Goal: Task Accomplishment & Management: Manage account settings

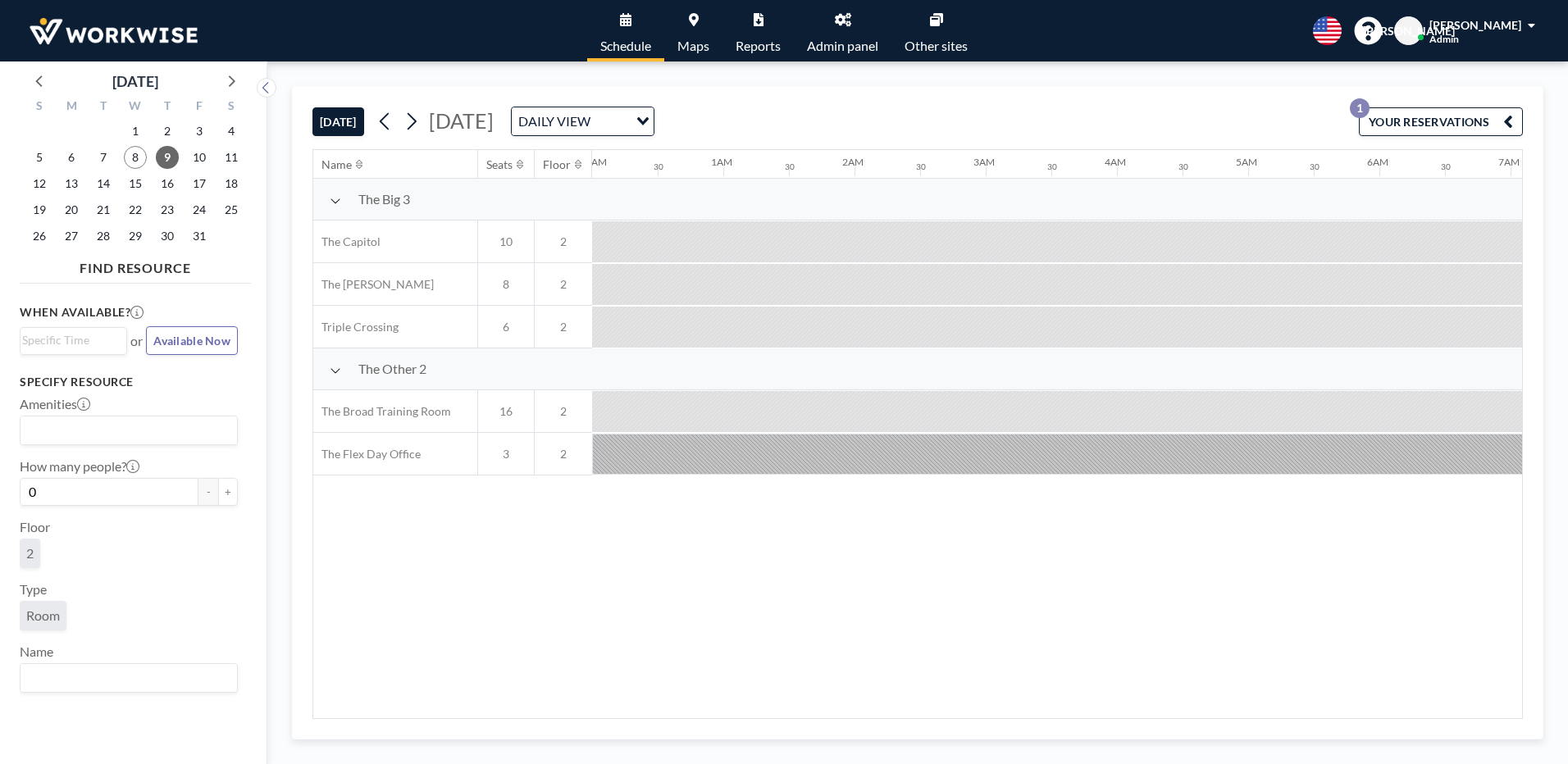
scroll to position [0, 1115]
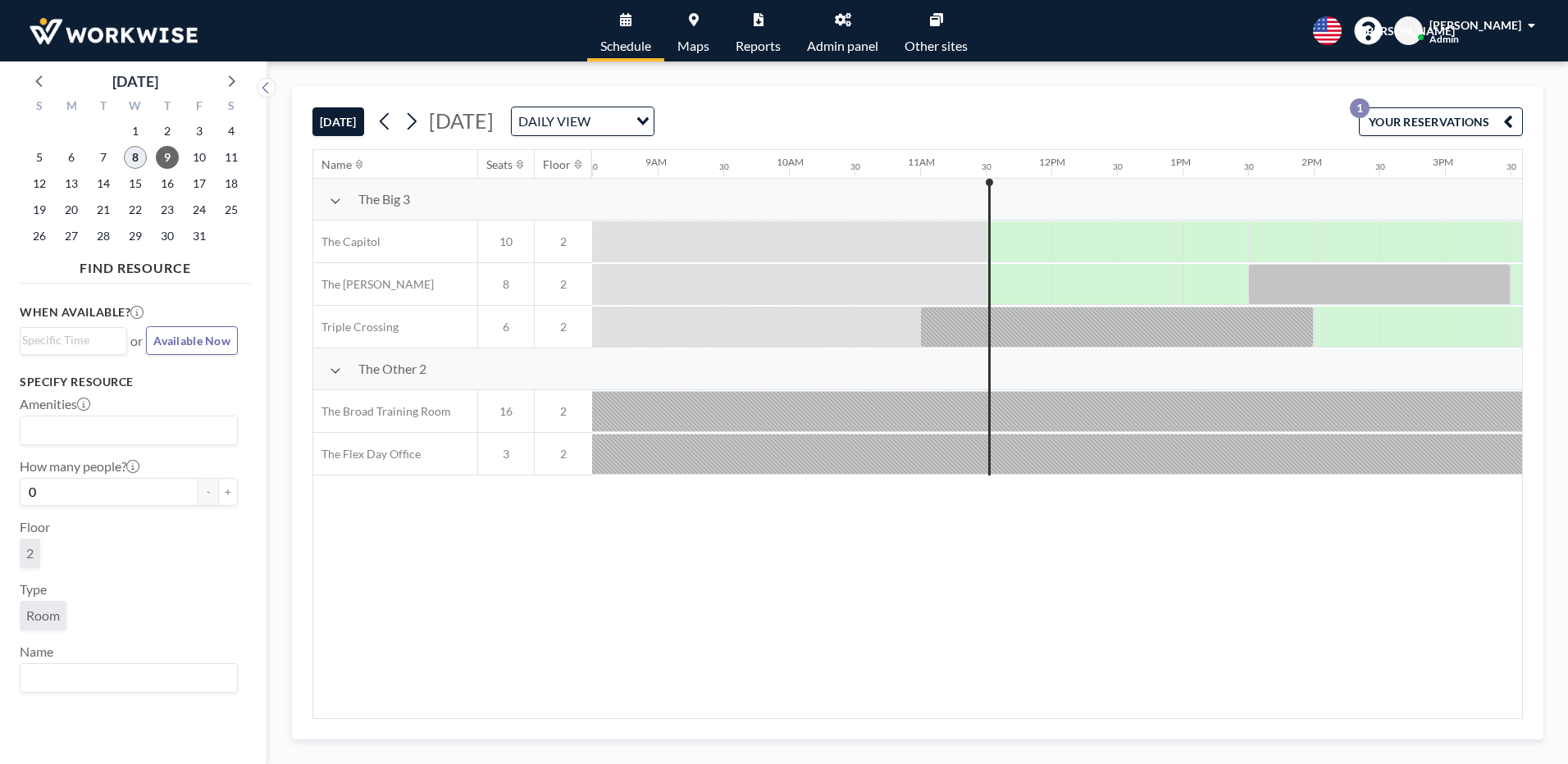
click at [139, 159] on span "8" at bounding box center [135, 157] width 23 height 23
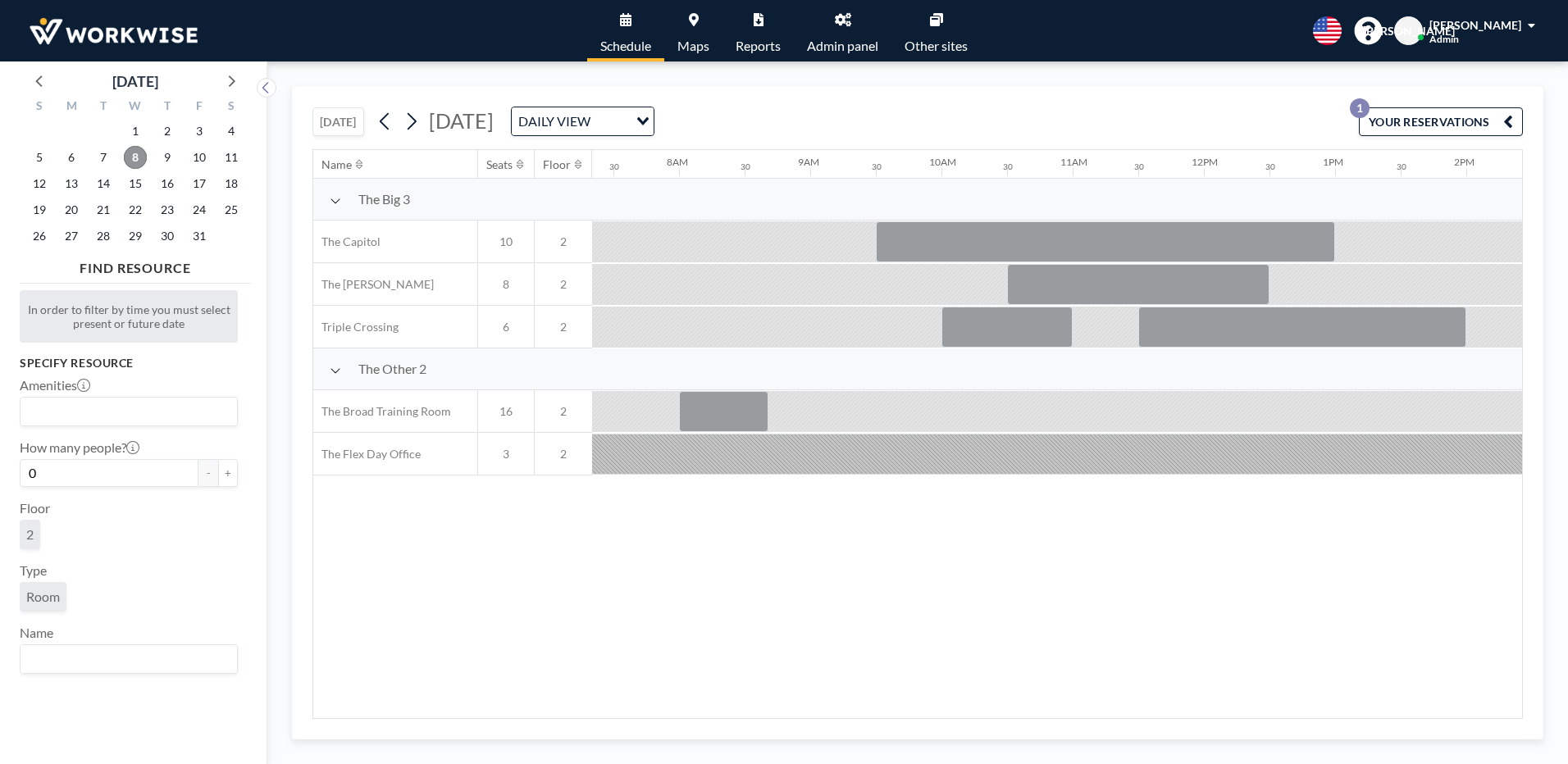
scroll to position [0, 984]
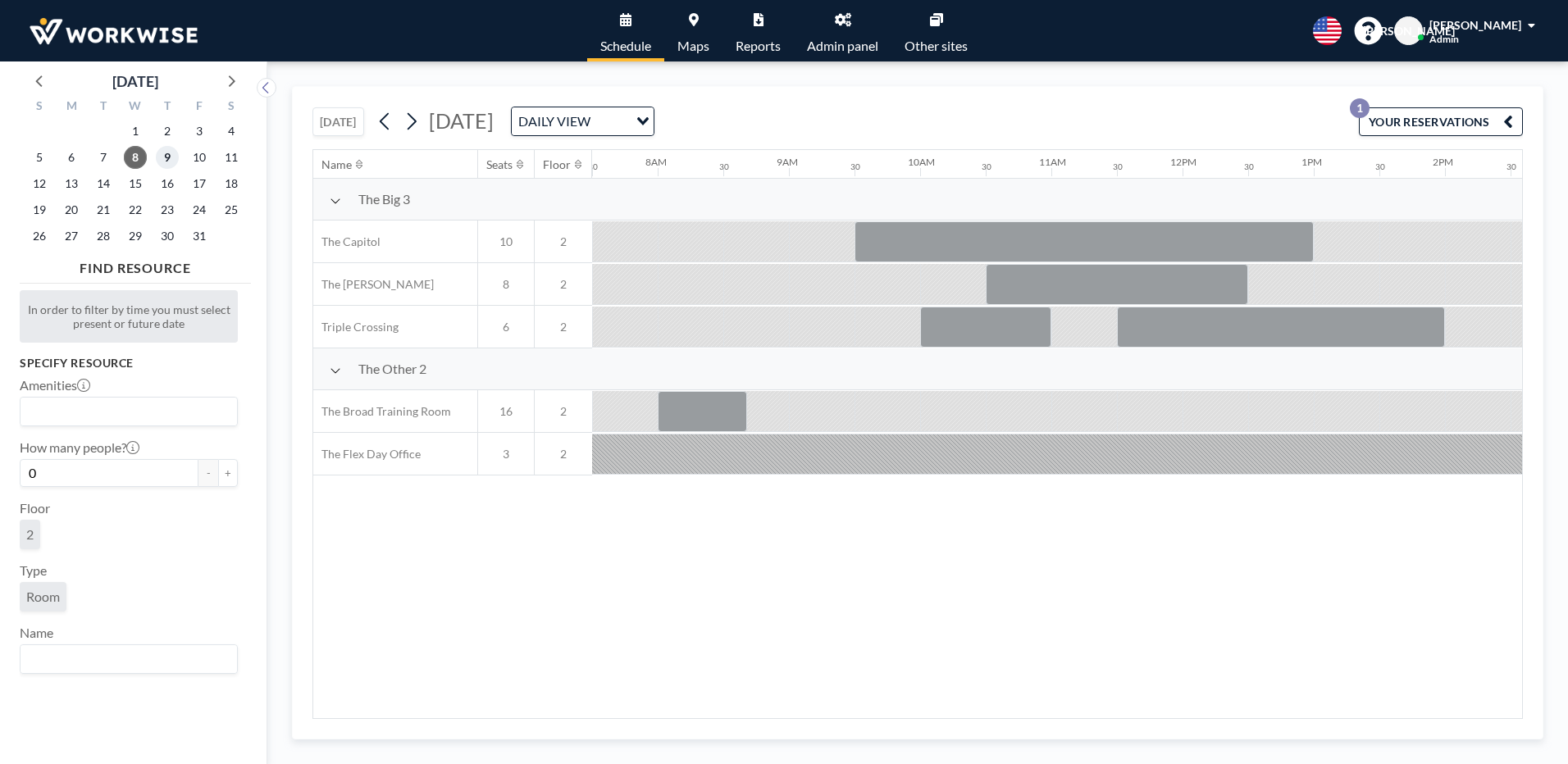
click at [178, 157] on span "9" at bounding box center [167, 157] width 23 height 23
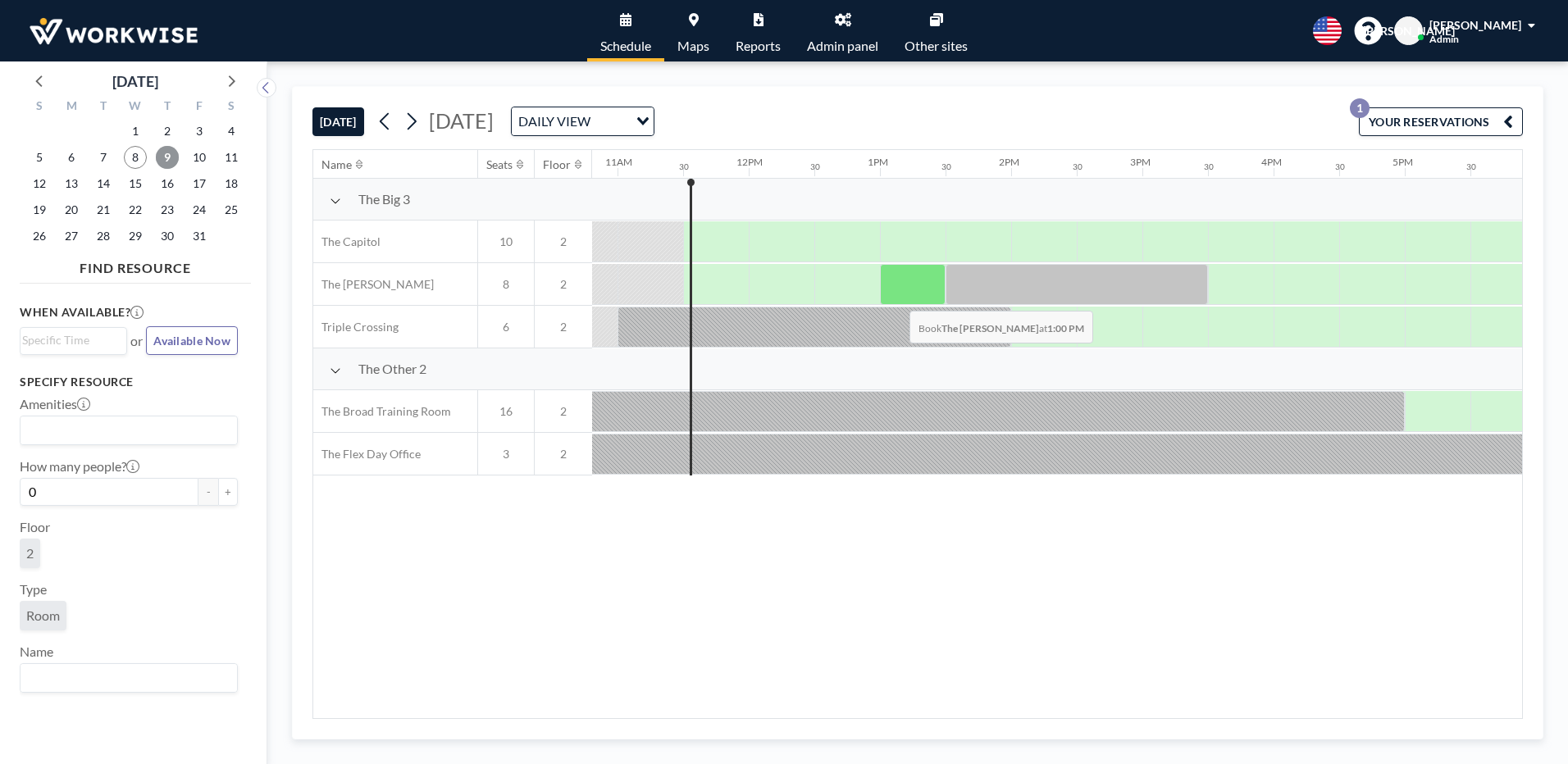
scroll to position [0, 1443]
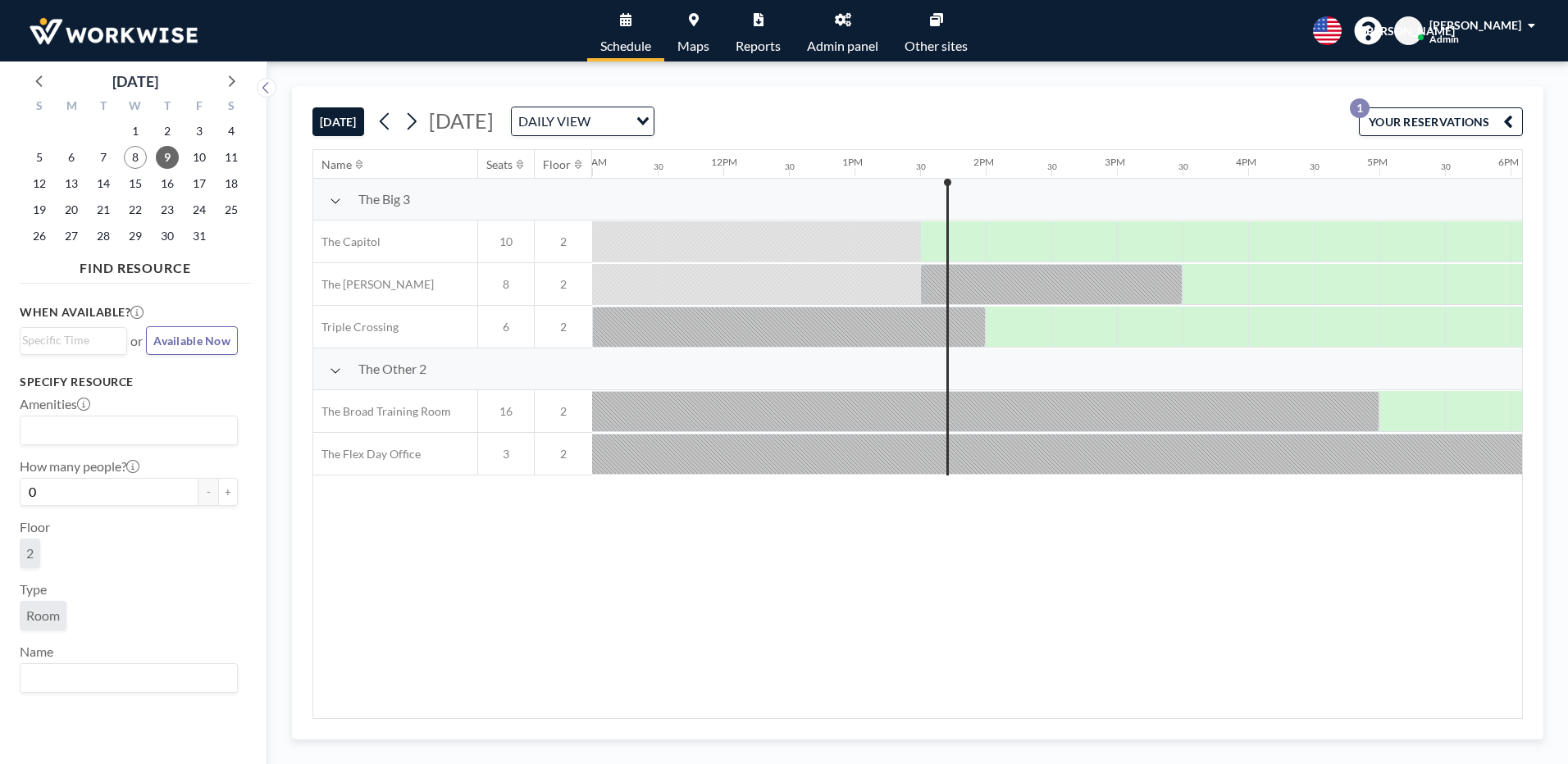
click at [1199, 569] on div "Name Seats Floor 12AM 30 1AM 30 2AM 30 3AM 30 4AM 30 5AM 30 6AM 30 7AM 30 8AM 3…" at bounding box center [917, 434] width 1208 height 568
click at [236, 82] on icon at bounding box center [230, 80] width 22 height 22
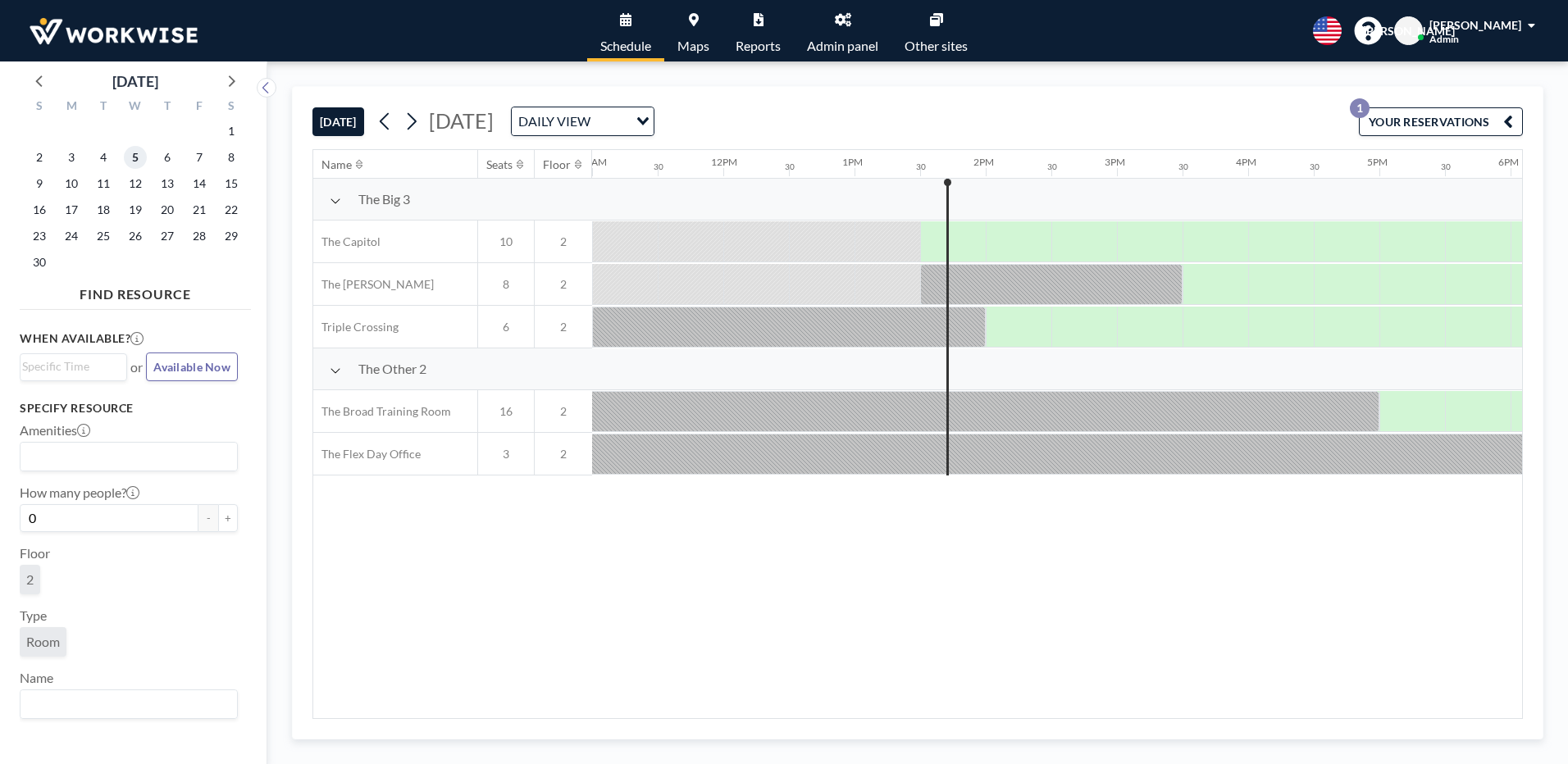
click at [135, 161] on span "5" at bounding box center [135, 157] width 23 height 23
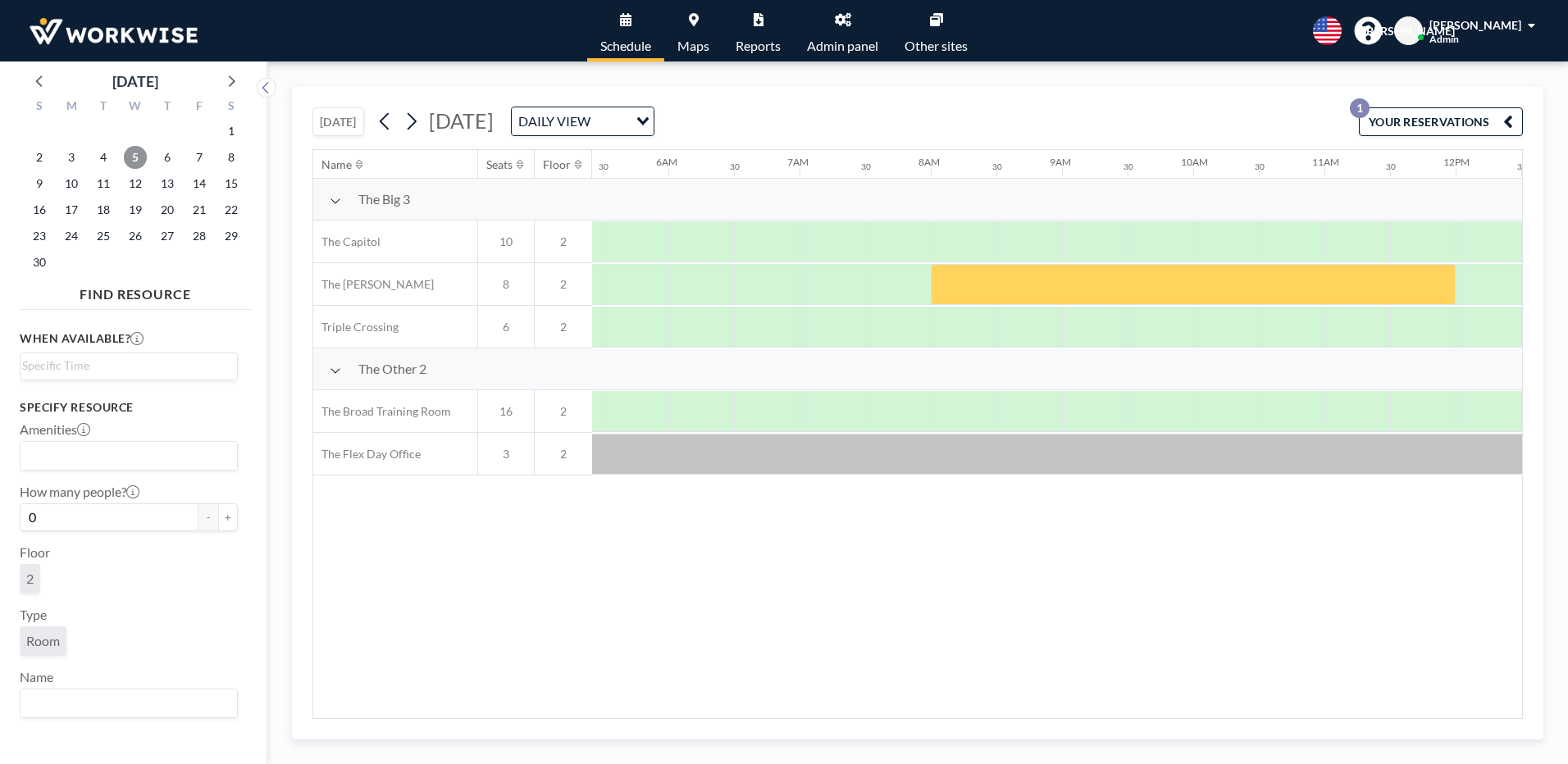
scroll to position [0, 984]
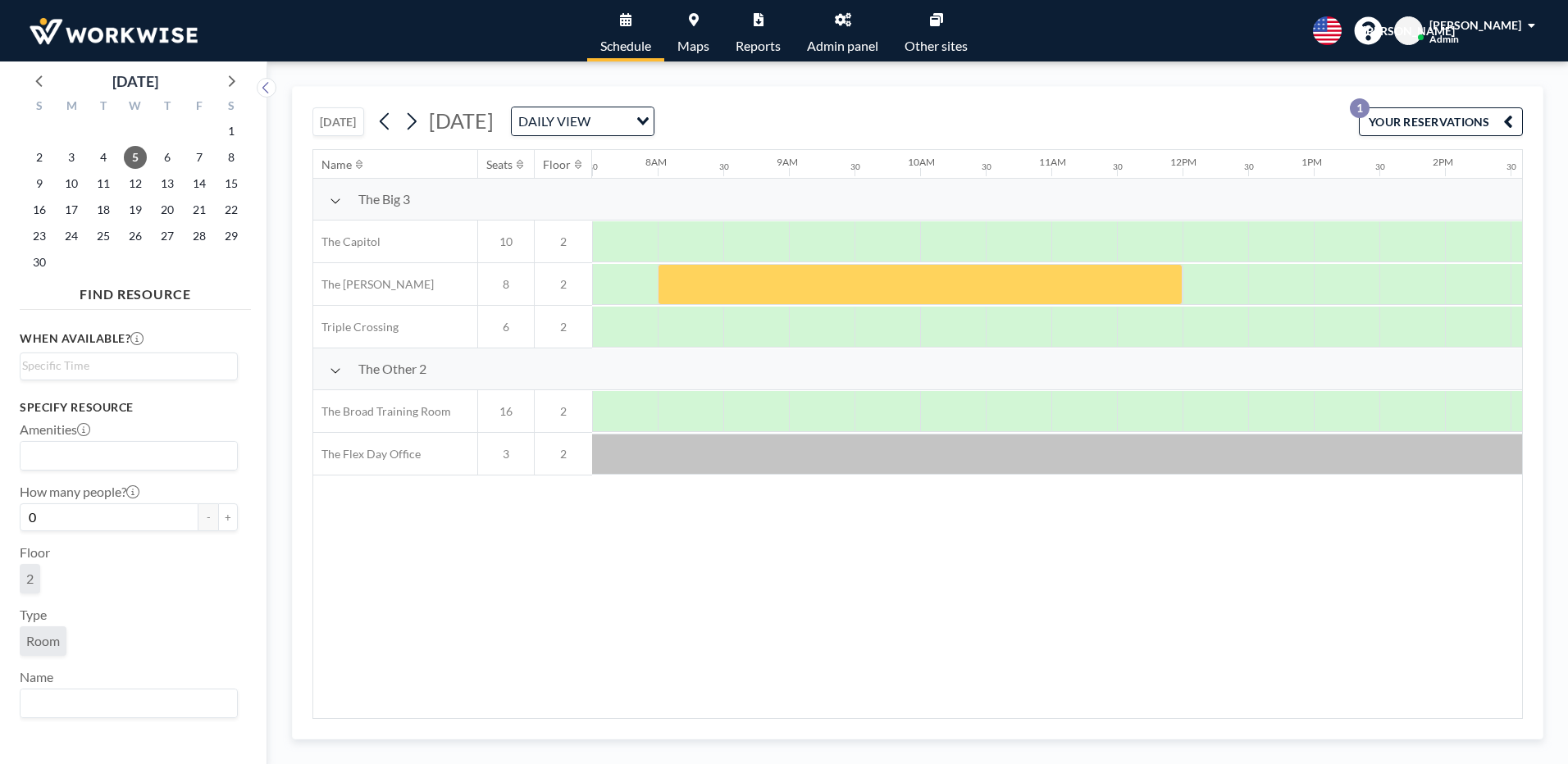
click at [854, 26] on link "Admin panel" at bounding box center [842, 30] width 97 height 61
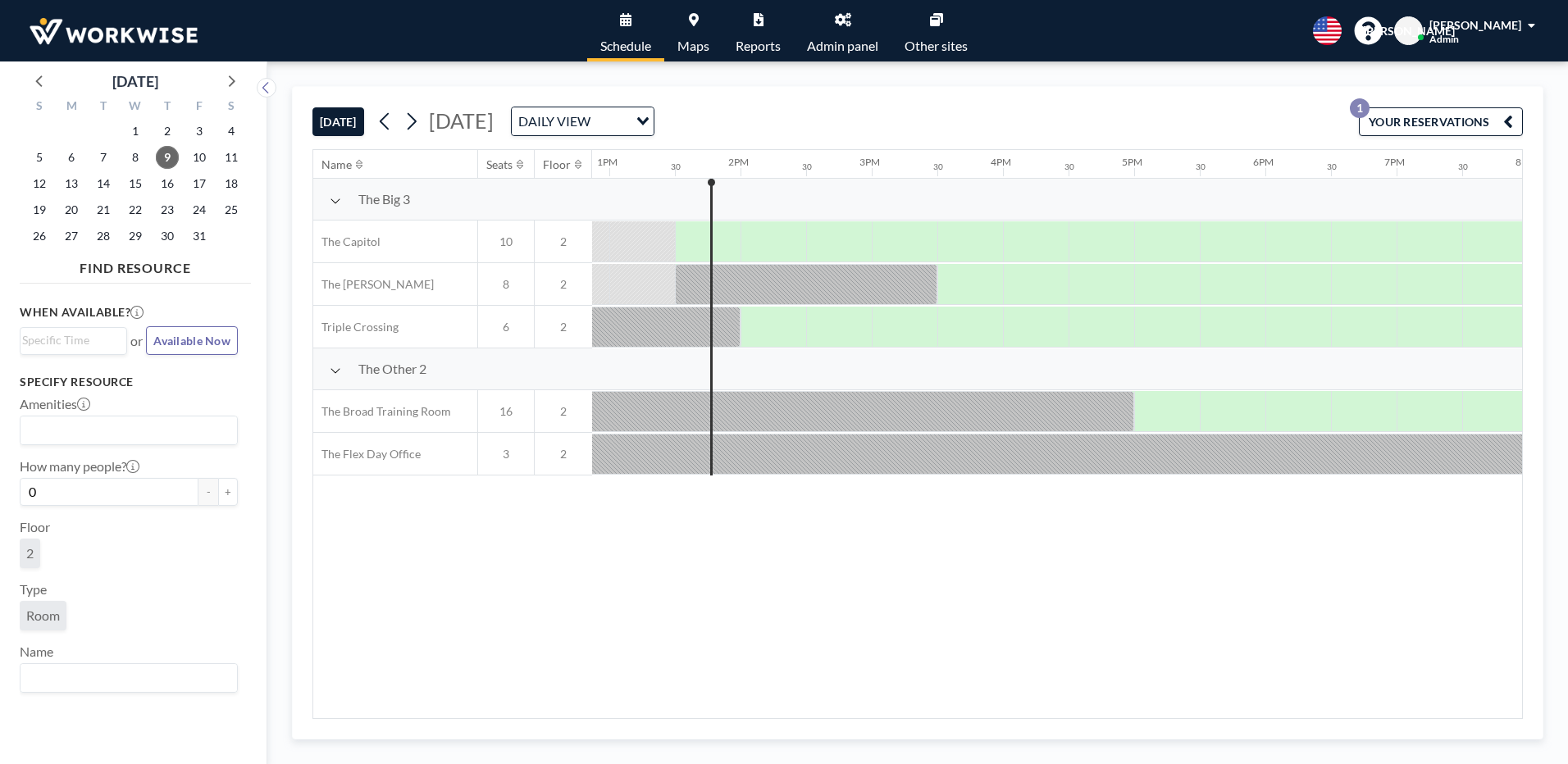
scroll to position [0, 1706]
click at [232, 78] on icon at bounding box center [232, 81] width 7 height 11
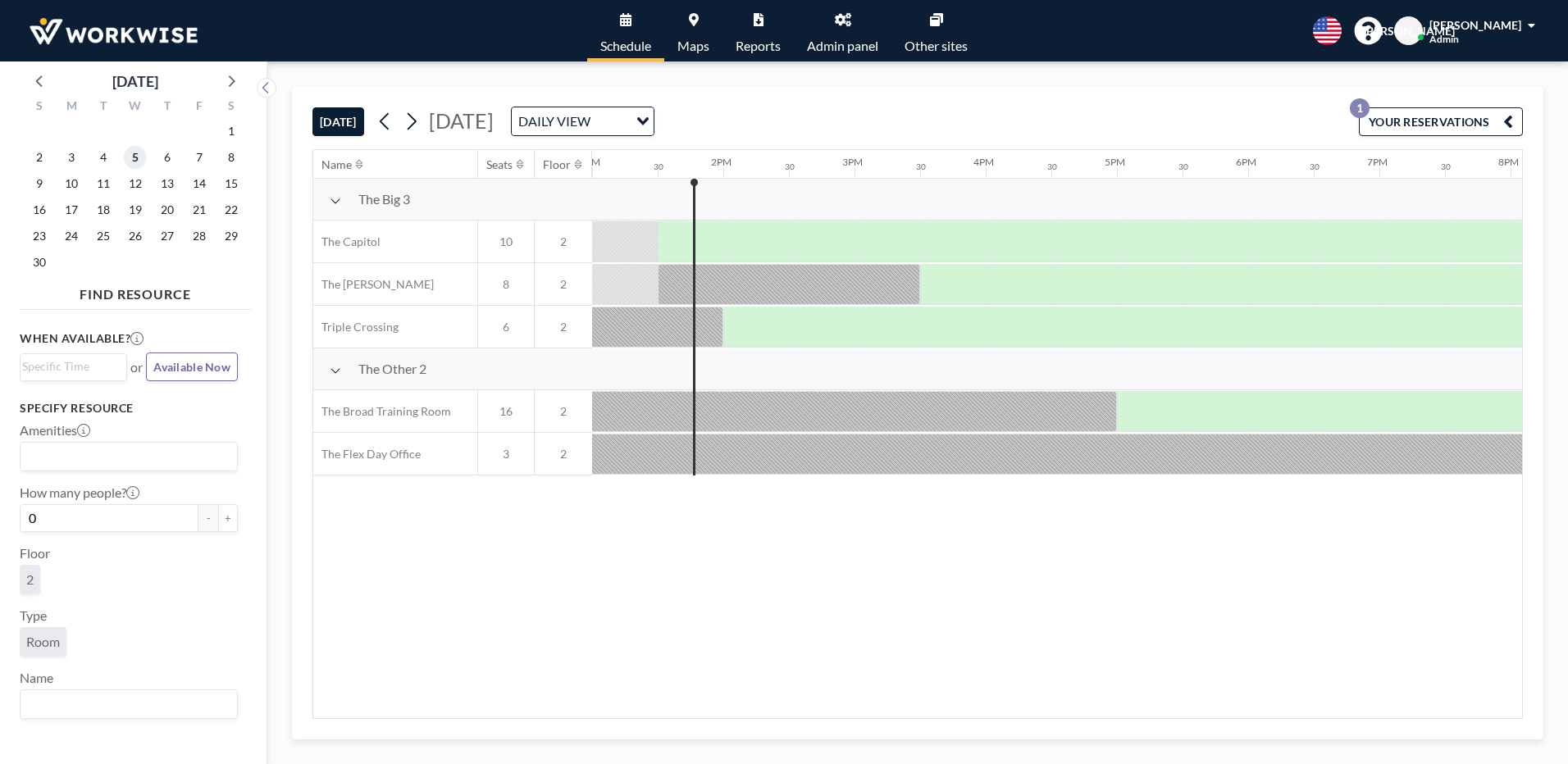
click at [145, 154] on span "5" at bounding box center [135, 157] width 23 height 23
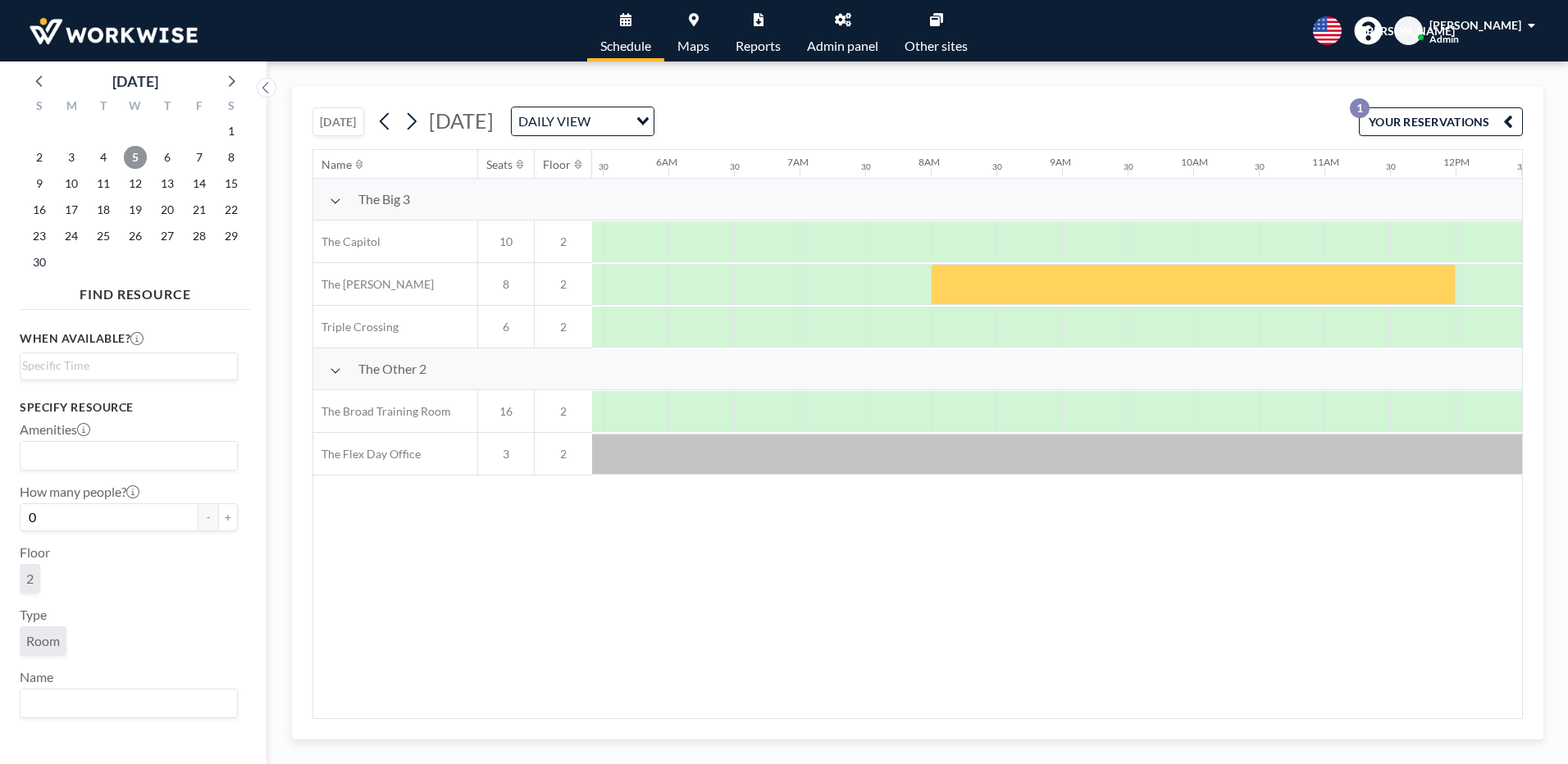
scroll to position [0, 984]
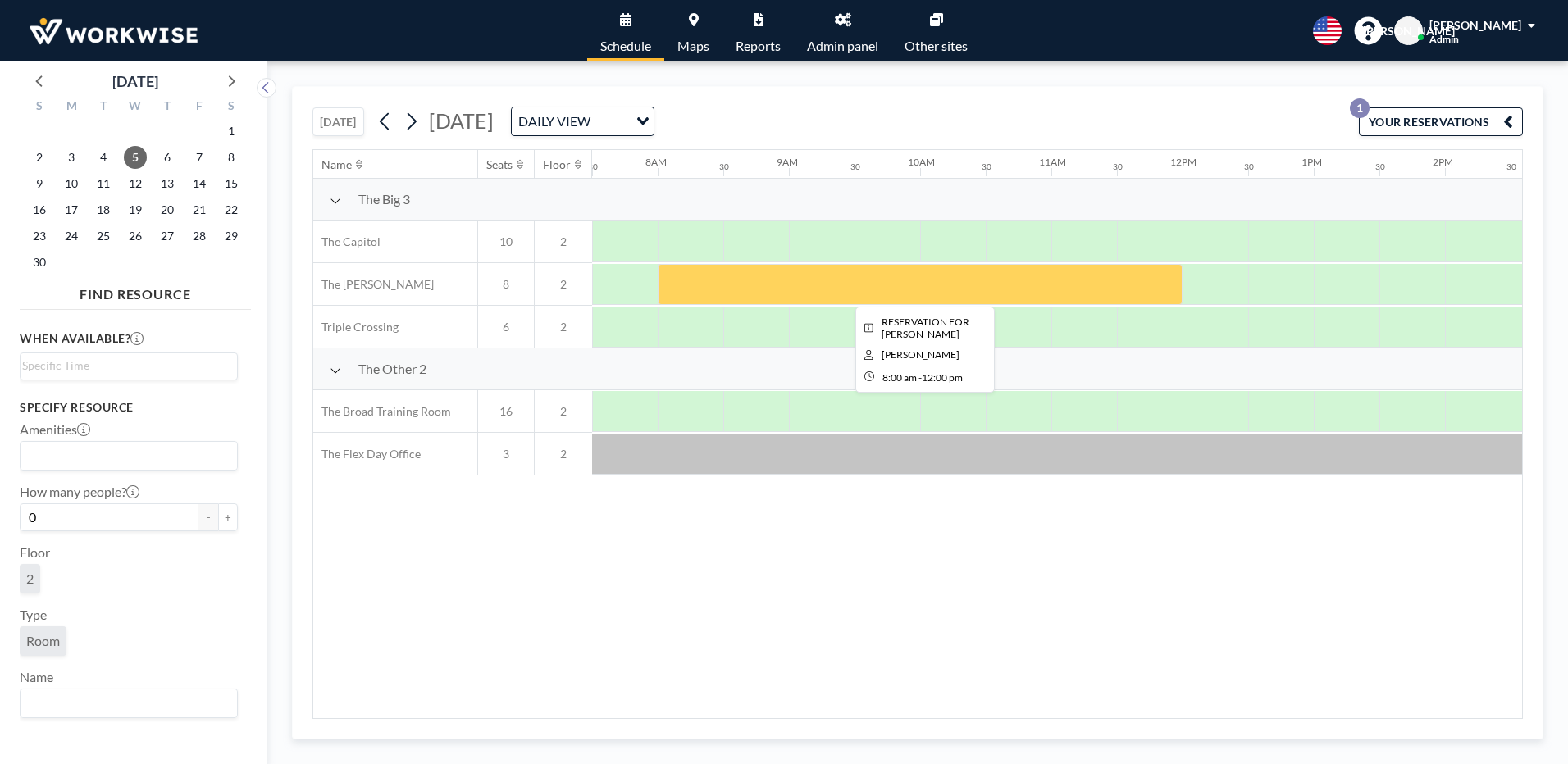
drag, startPoint x: 893, startPoint y: 286, endPoint x: 751, endPoint y: 639, distance: 380.5
click at [744, 658] on div "Name Seats Floor 12AM 30 1AM 30 2AM 30 3AM 30 4AM 30 5AM 30 6AM 30 7AM 30 8AM 3…" at bounding box center [917, 434] width 1208 height 568
click at [832, 285] on div at bounding box center [920, 285] width 525 height 41
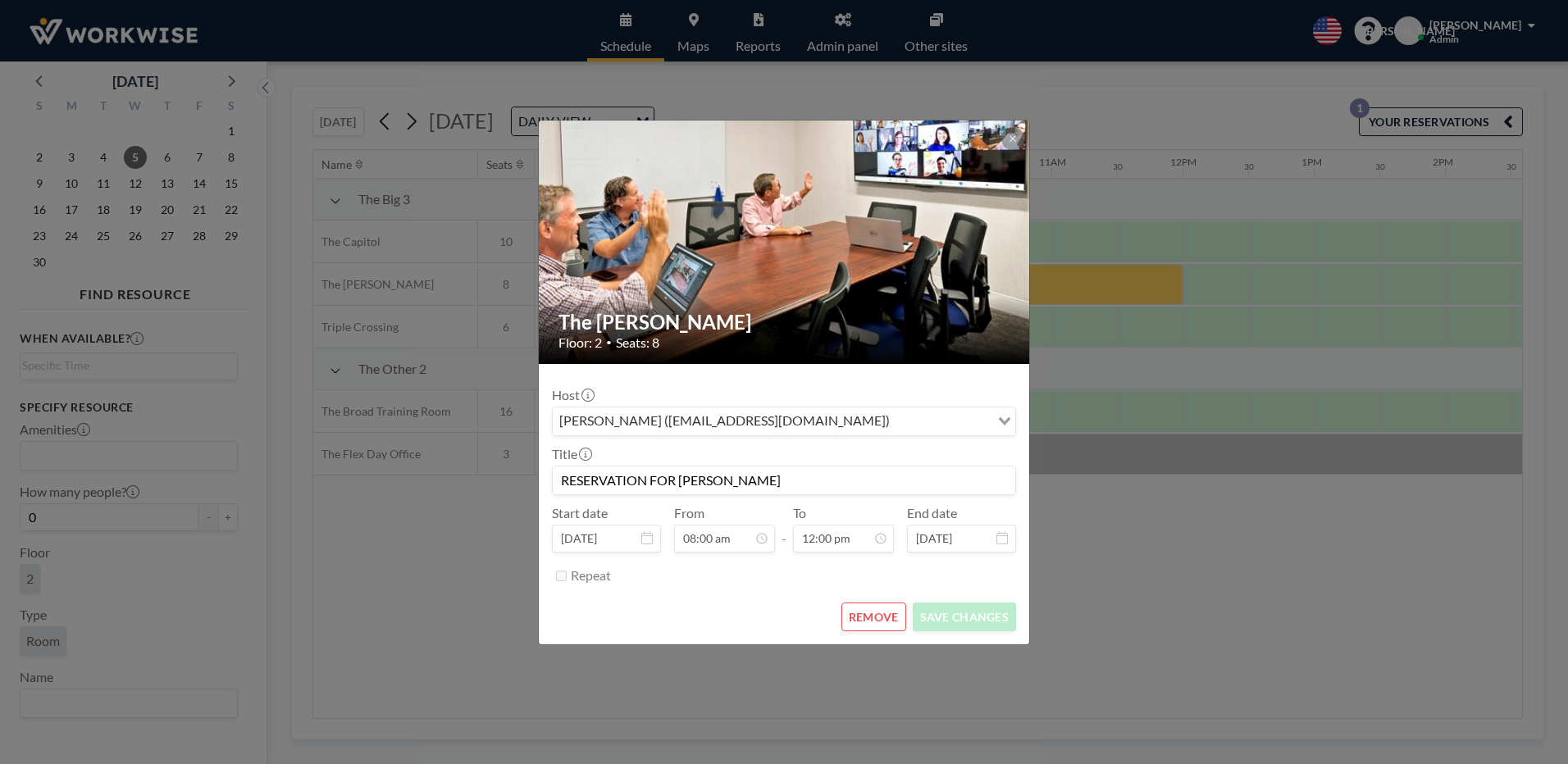
click at [894, 430] on input "Search for option" at bounding box center [941, 421] width 94 height 22
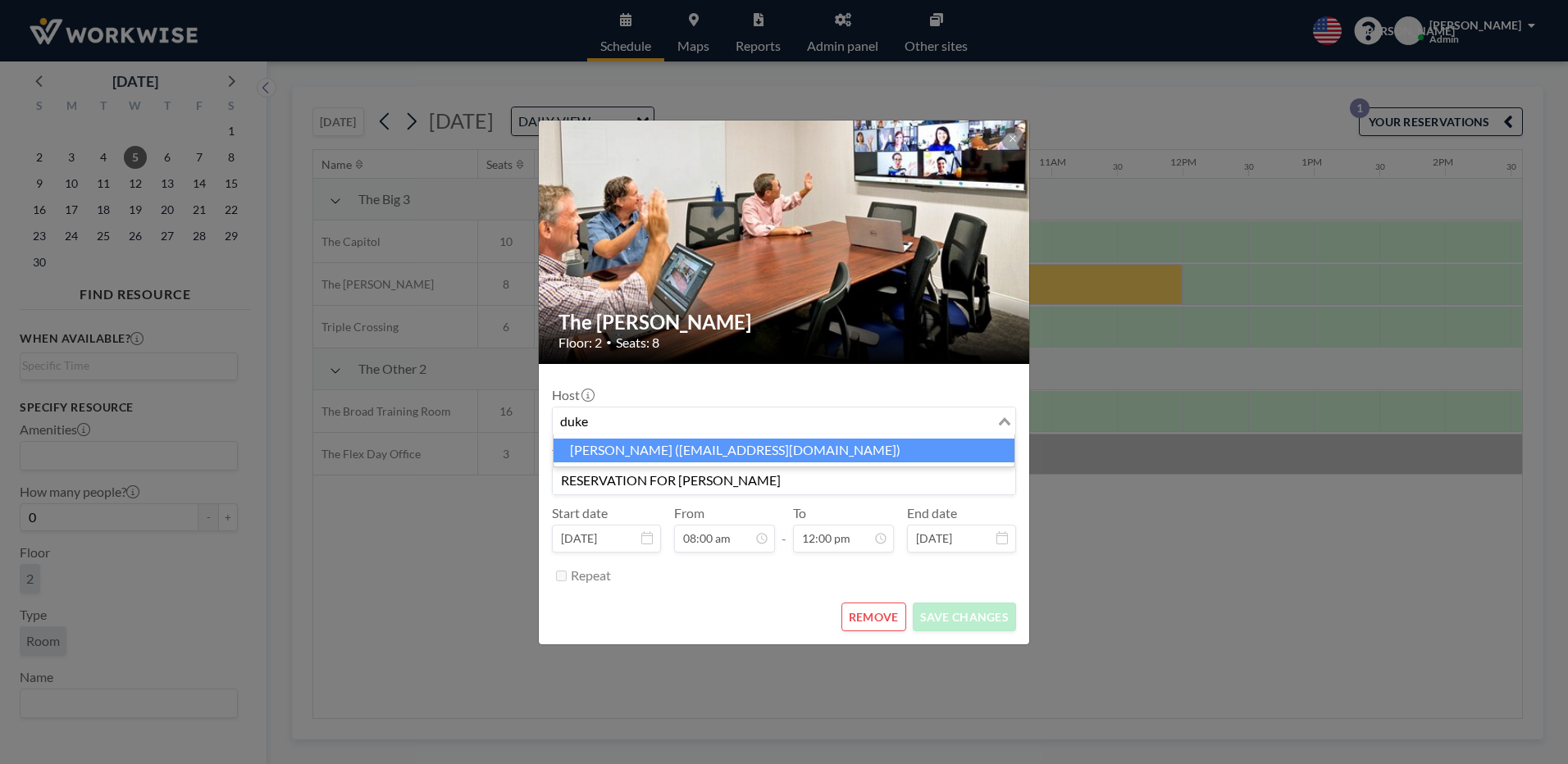
click at [597, 451] on li "[PERSON_NAME] ([EMAIL_ADDRESS][DOMAIN_NAME])" at bounding box center [783, 451] width 460 height 24
type input "duke"
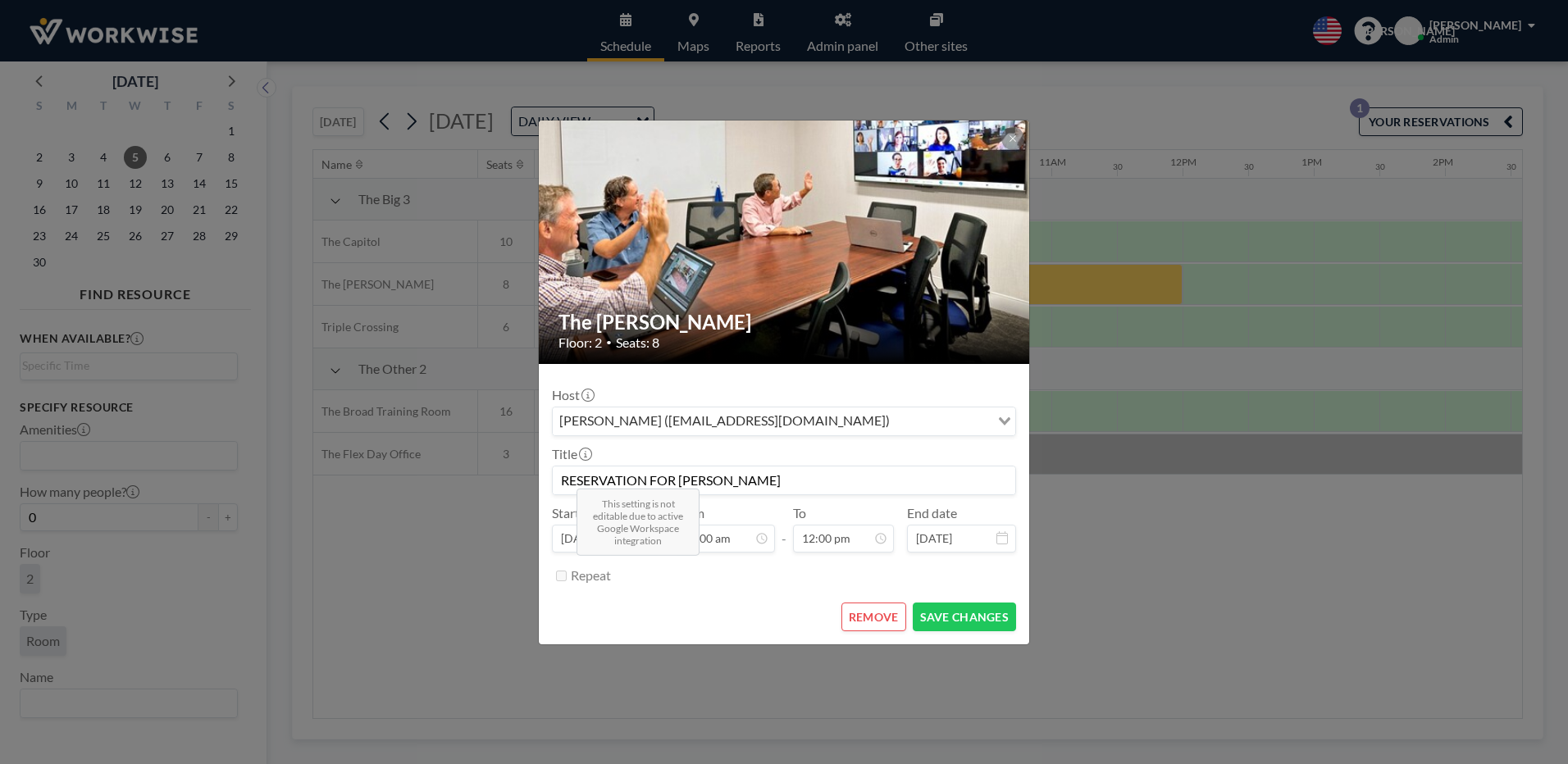
scroll to position [700, 0]
click at [937, 614] on button "SAVE CHANGES" at bounding box center [964, 616] width 103 height 28
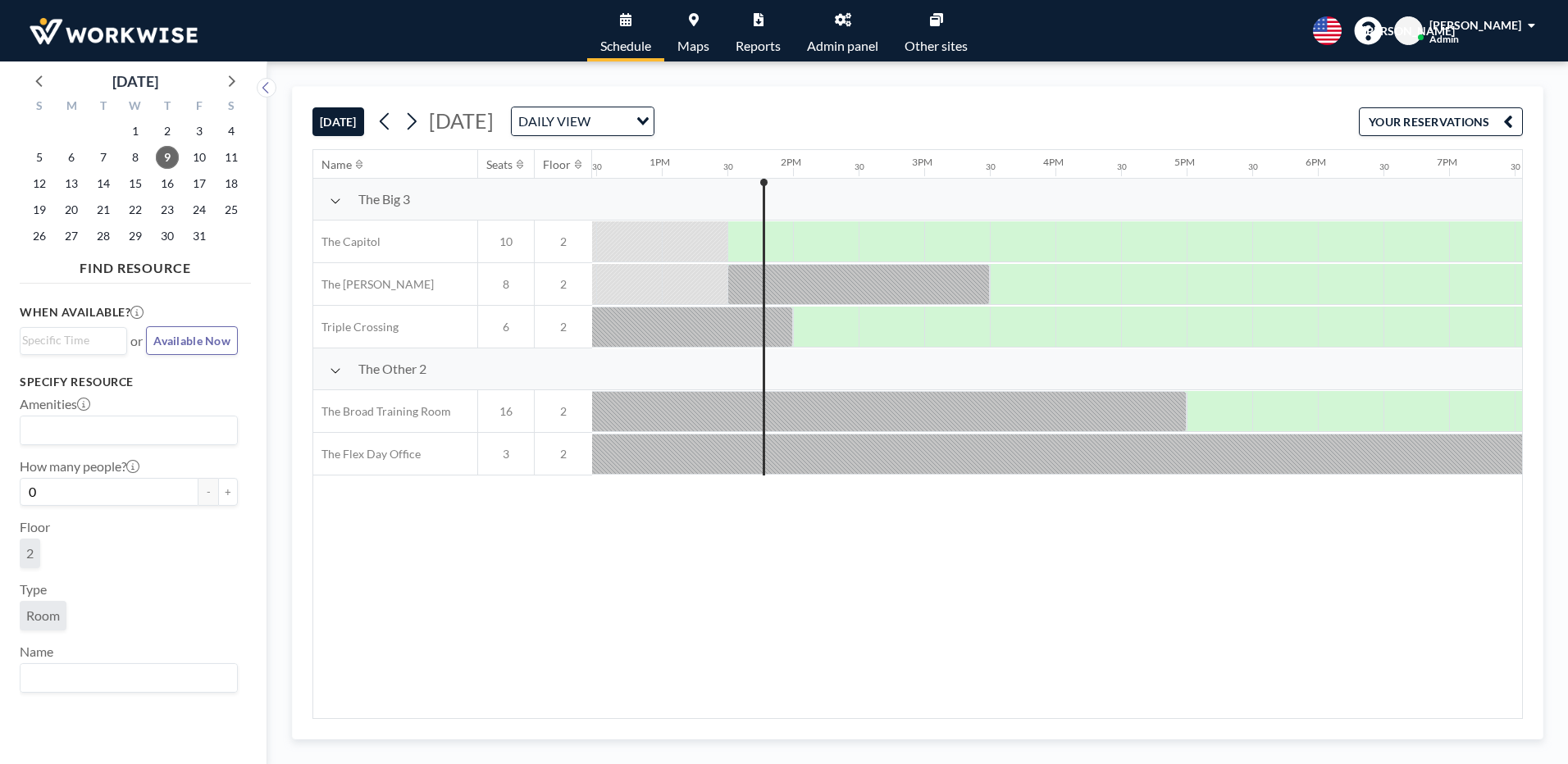
scroll to position [0, 1706]
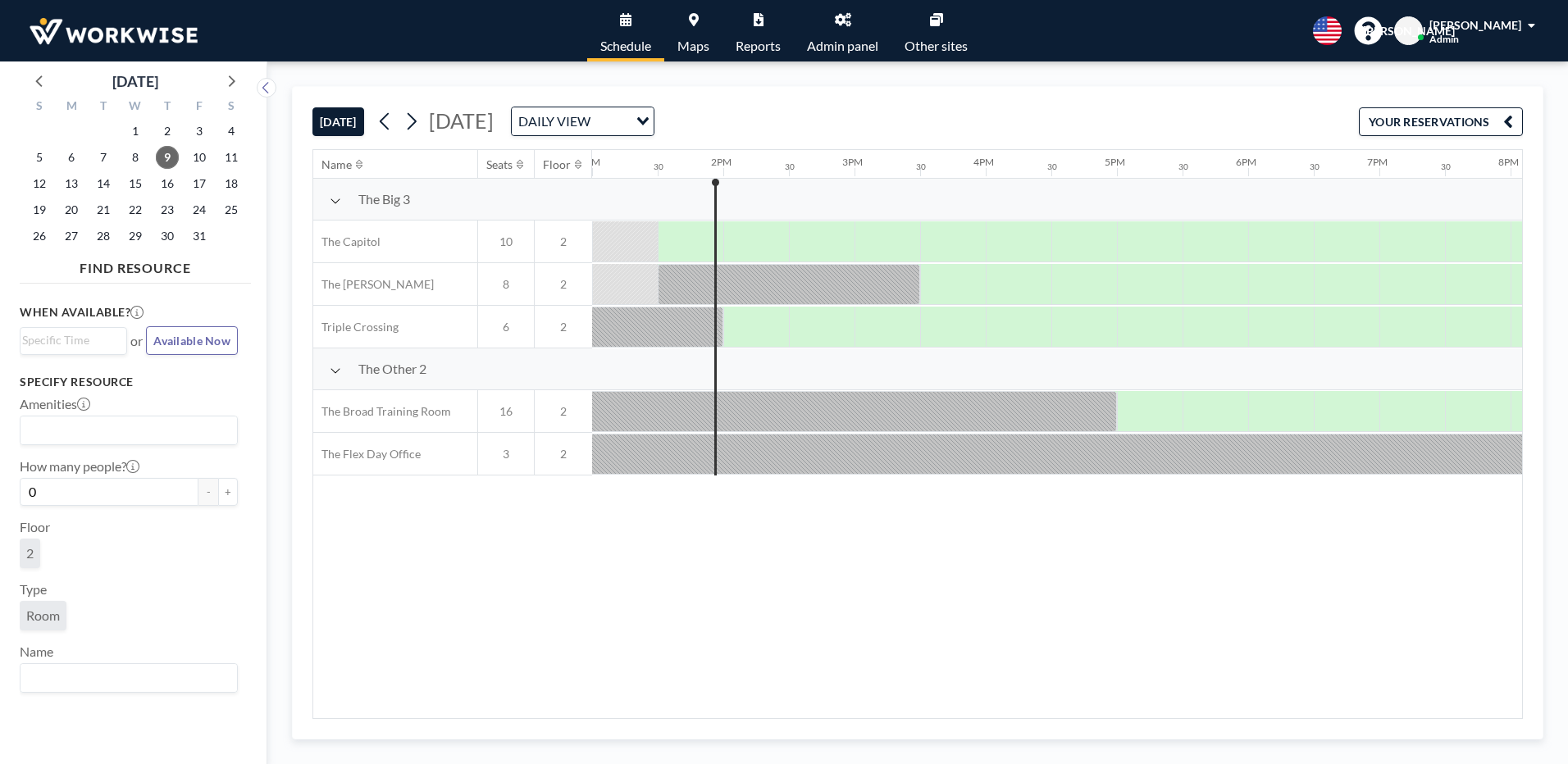
drag, startPoint x: 614, startPoint y: 626, endPoint x: 440, endPoint y: 83, distance: 570.2
click at [614, 626] on div "Name Seats Floor 12AM 30 1AM 30 2AM 30 3AM 30 4AM 30 5AM 30 6AM 30 7AM 30 8AM 3…" at bounding box center [917, 434] width 1208 height 568
click at [194, 156] on span "10" at bounding box center [199, 157] width 23 height 23
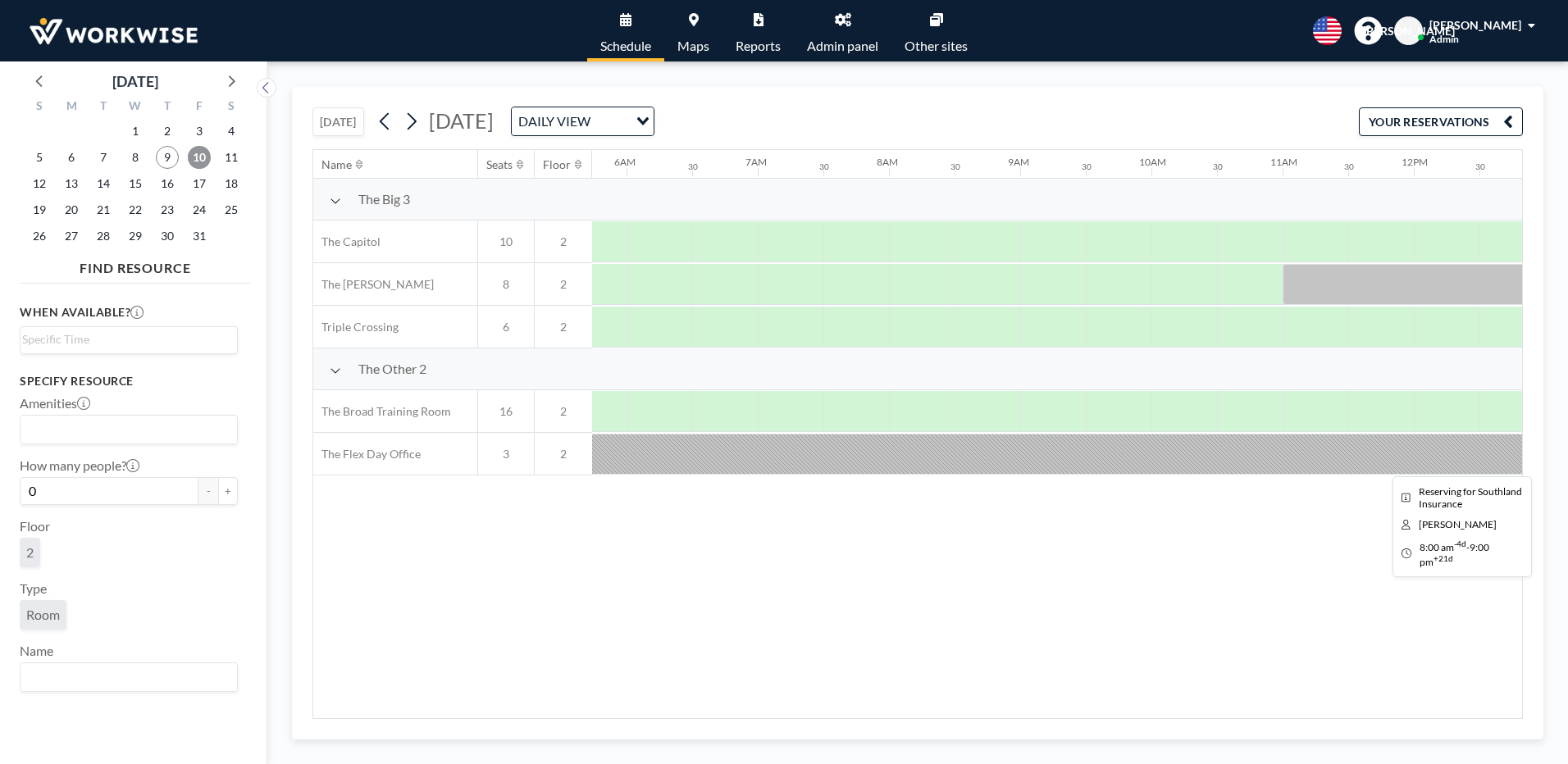
scroll to position [0, 984]
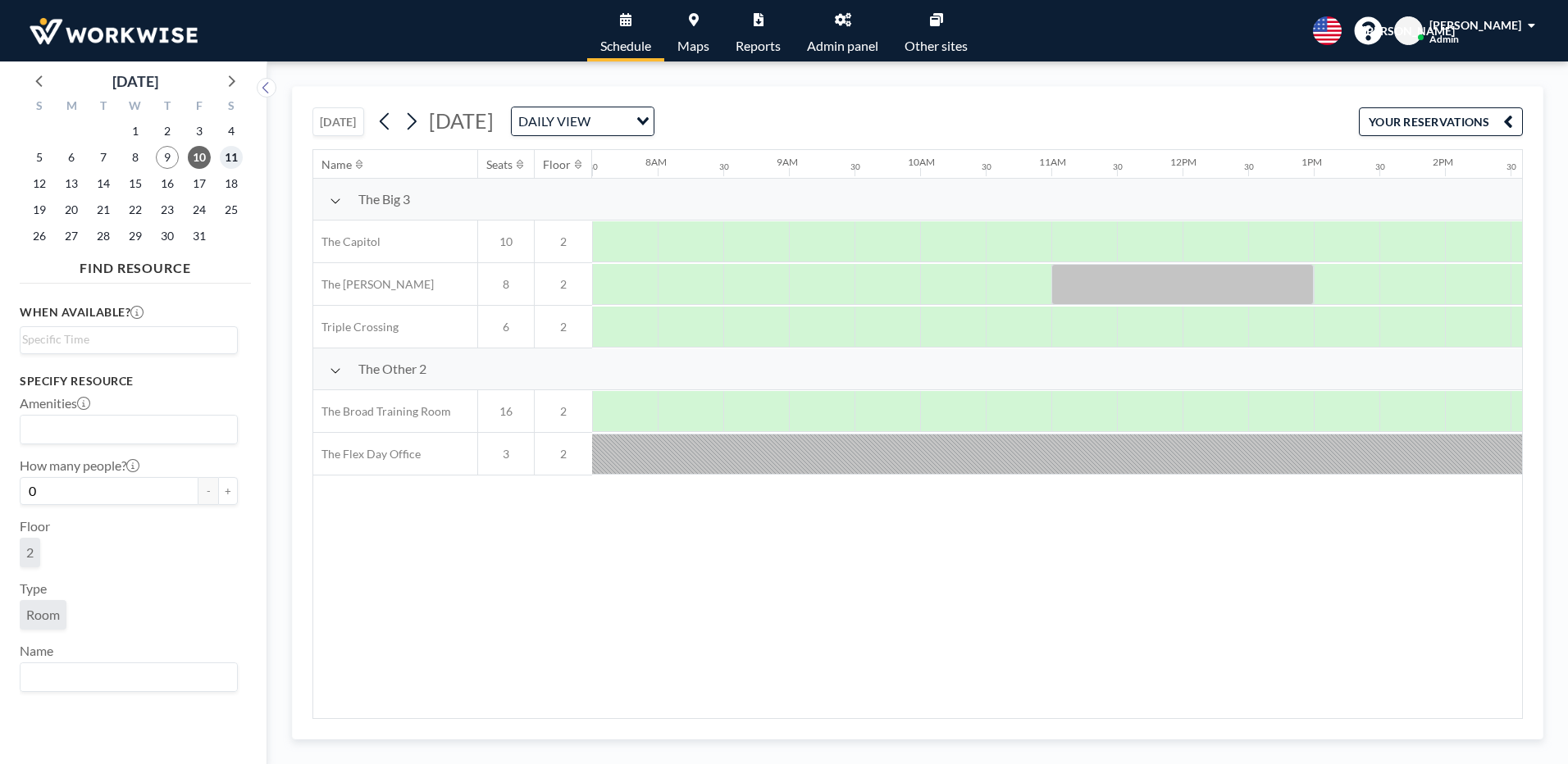
click at [229, 160] on span "11" at bounding box center [231, 157] width 23 height 23
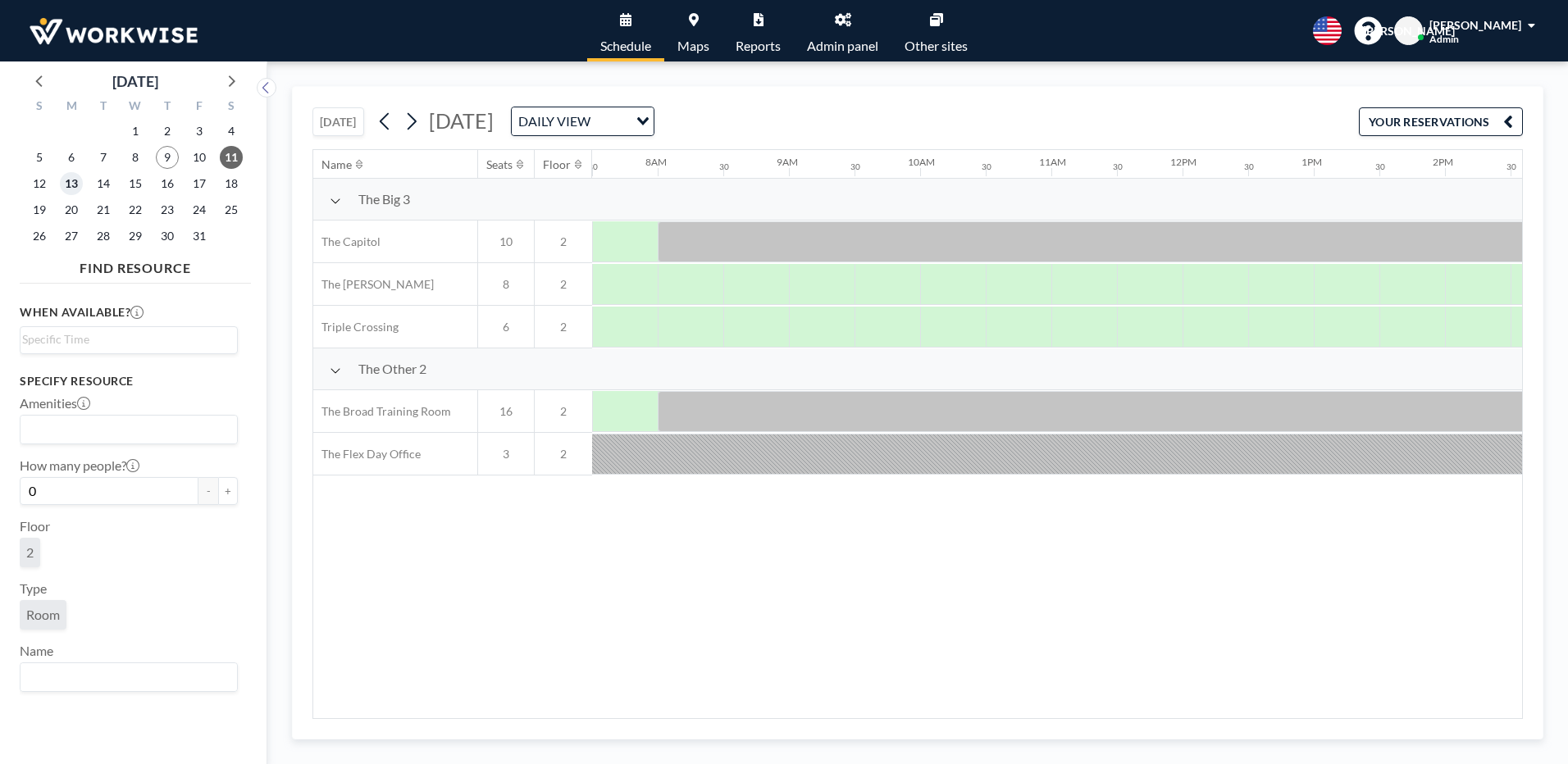
click at [65, 184] on span "13" at bounding box center [71, 183] width 23 height 23
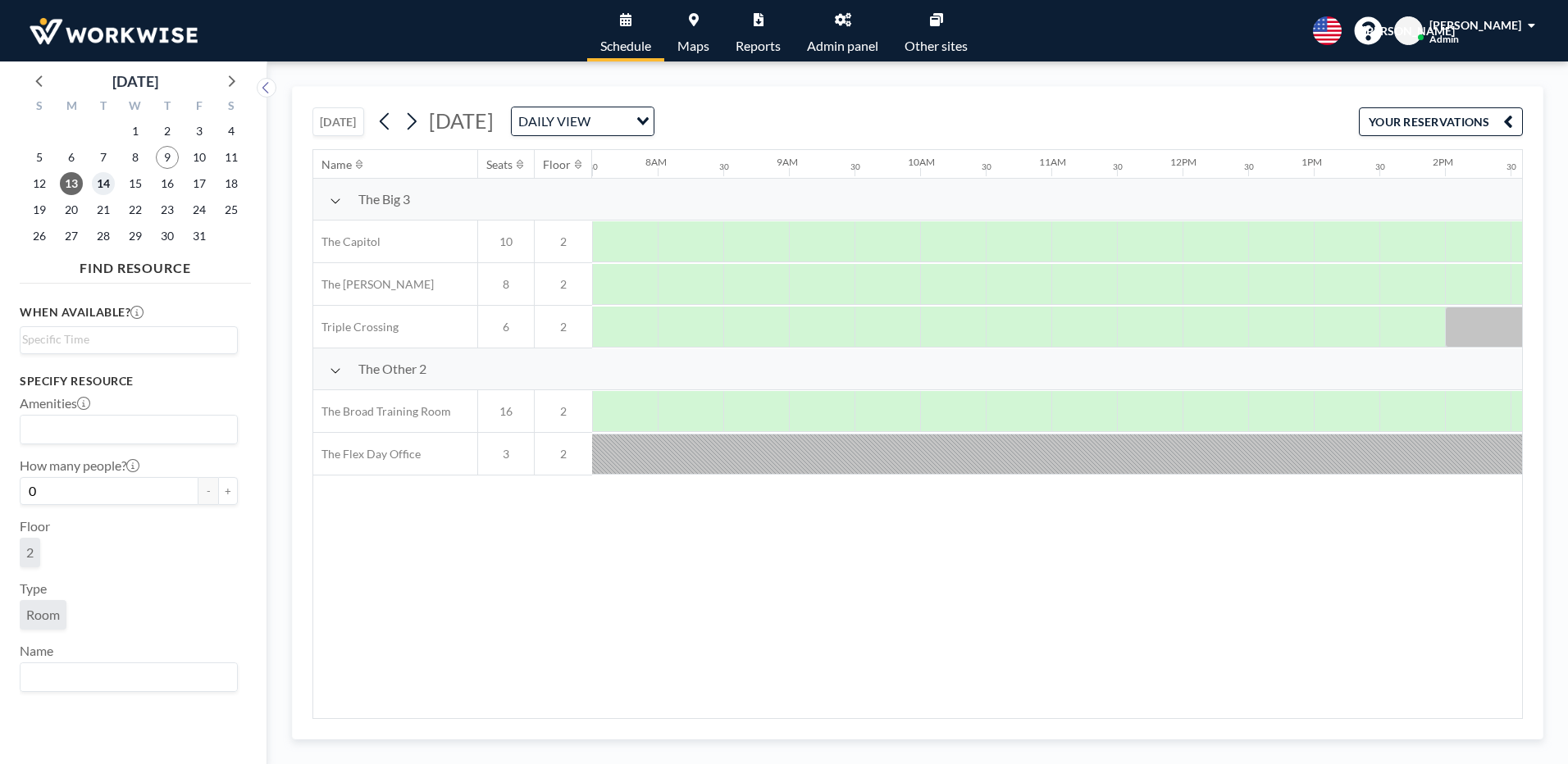
click at [109, 182] on span "14" at bounding box center [103, 183] width 23 height 23
click at [142, 182] on span "15" at bounding box center [135, 183] width 23 height 23
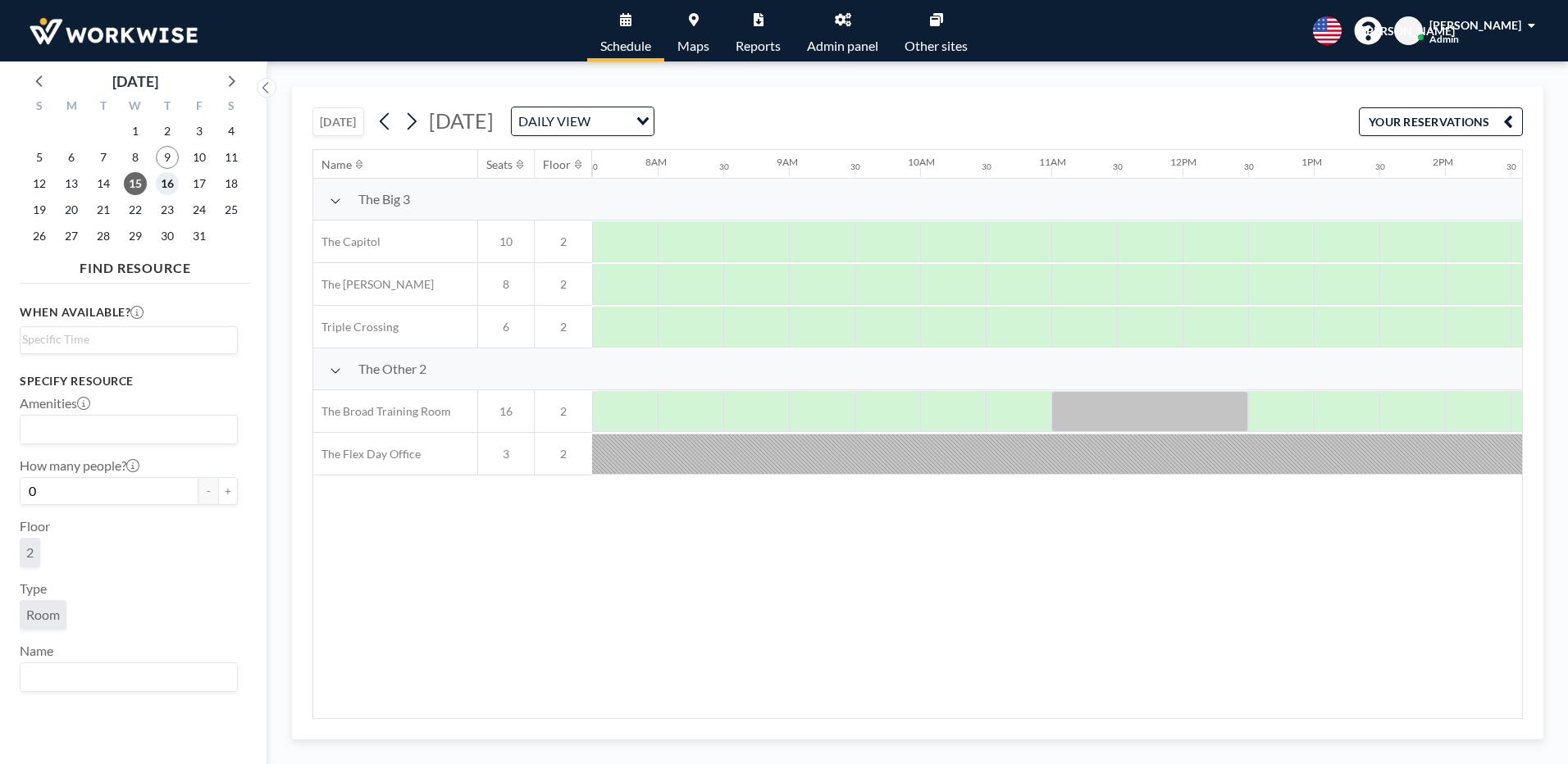
click at [168, 191] on span "16" at bounding box center [167, 183] width 23 height 23
click at [161, 157] on span "9" at bounding box center [167, 157] width 23 height 23
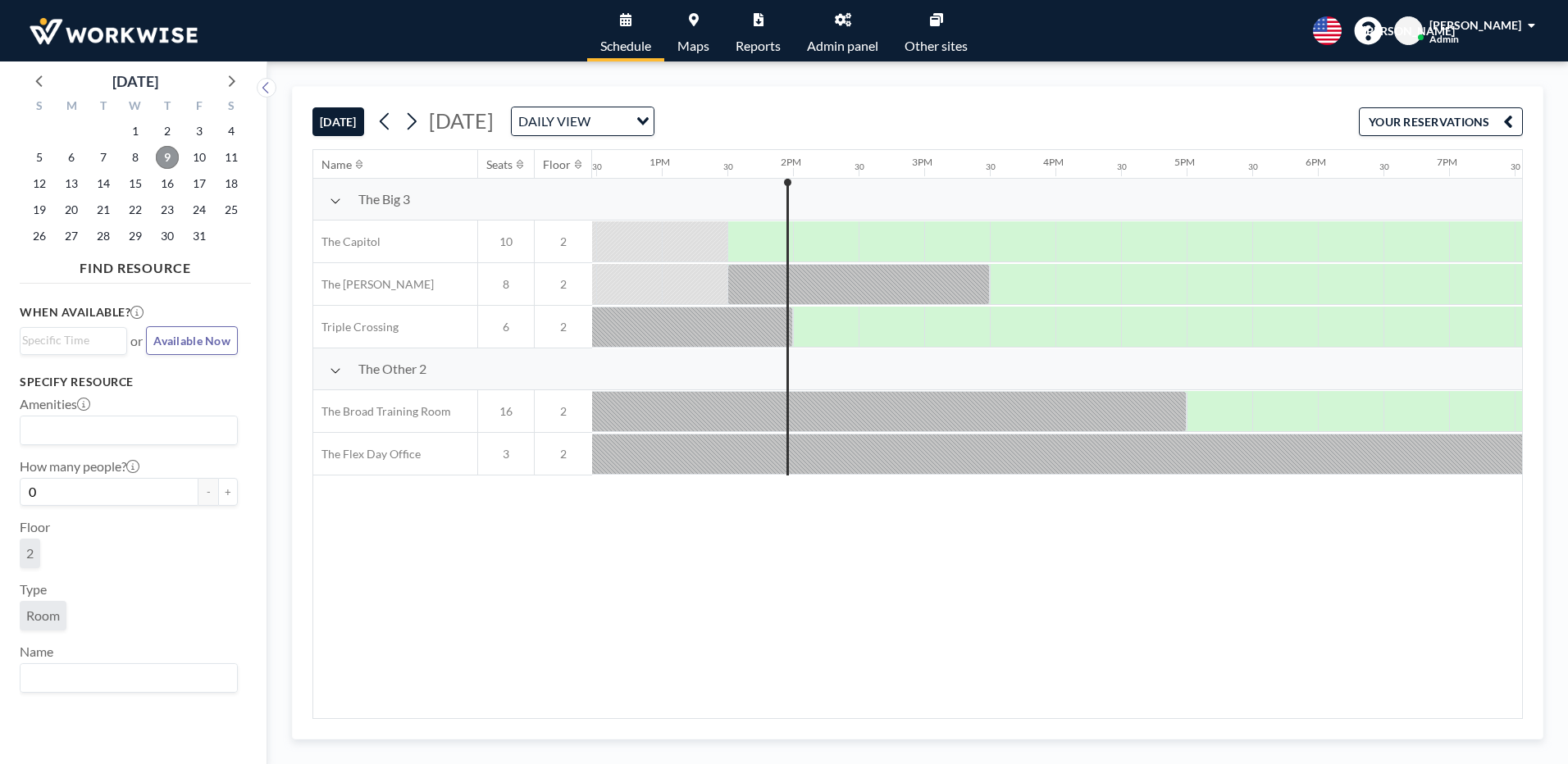
scroll to position [0, 1706]
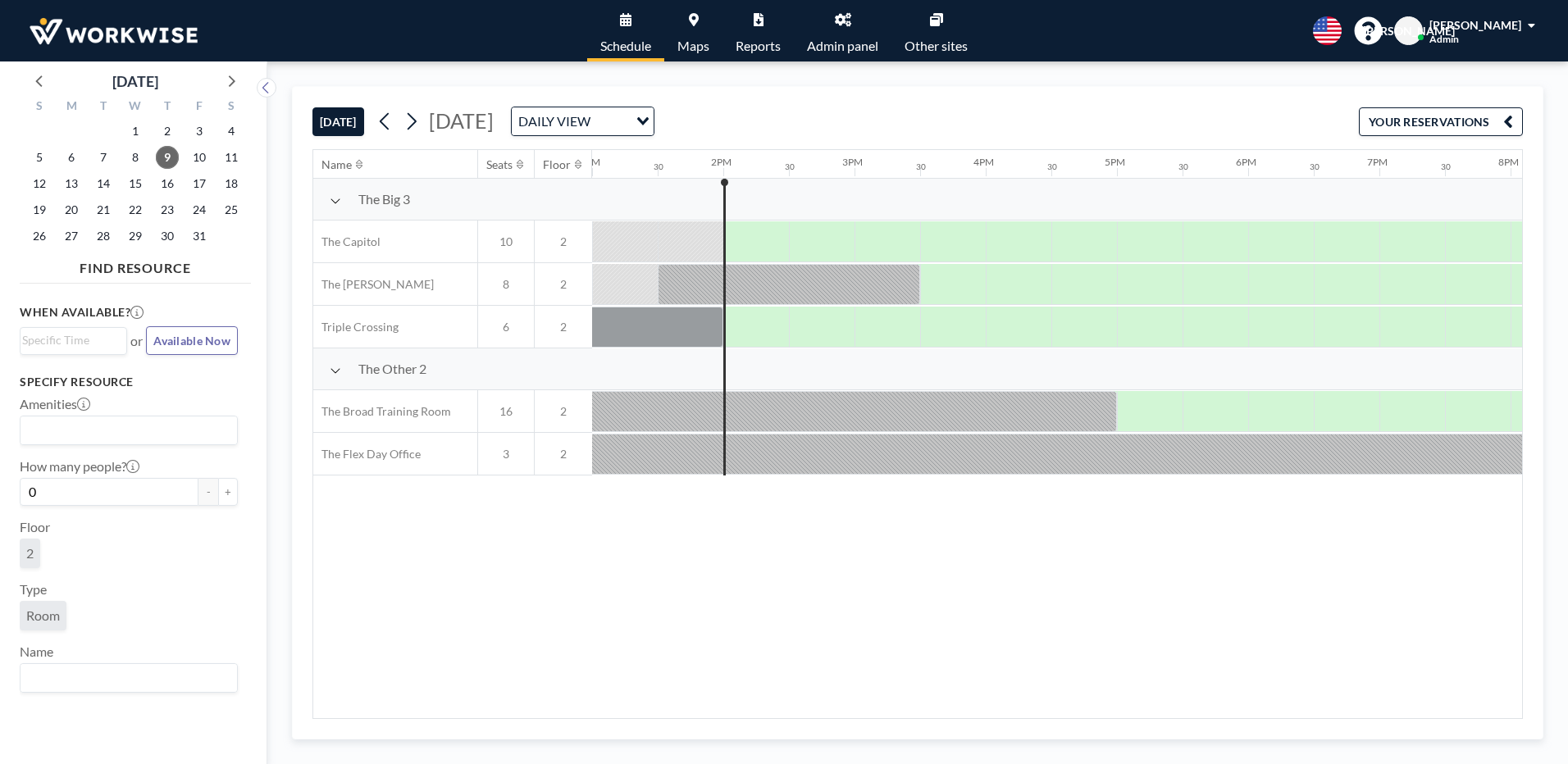
drag, startPoint x: 985, startPoint y: 618, endPoint x: 944, endPoint y: 367, distance: 254.3
click at [985, 618] on div "Name Seats Floor 12AM 30 1AM 30 2AM 30 3AM 30 4AM 30 5AM 30 6AM 30 7AM 30 8AM 3…" at bounding box center [917, 434] width 1208 height 568
